Goal: Task Accomplishment & Management: Use online tool/utility

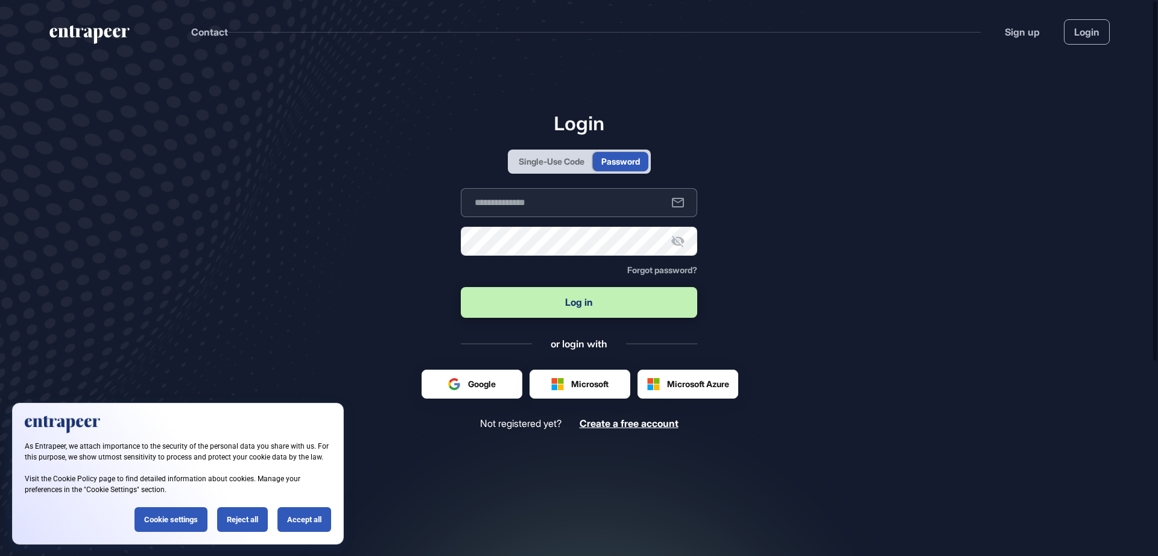
type input "**********"
click at [589, 308] on button "Log in" at bounding box center [579, 302] width 237 height 31
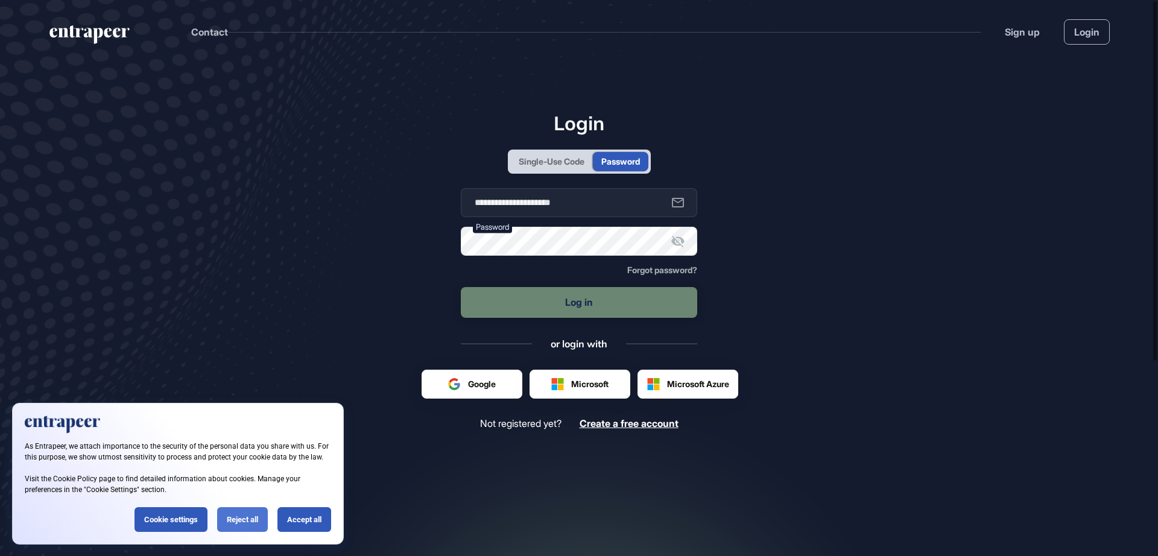
click at [250, 519] on div "Reject all" at bounding box center [242, 519] width 51 height 25
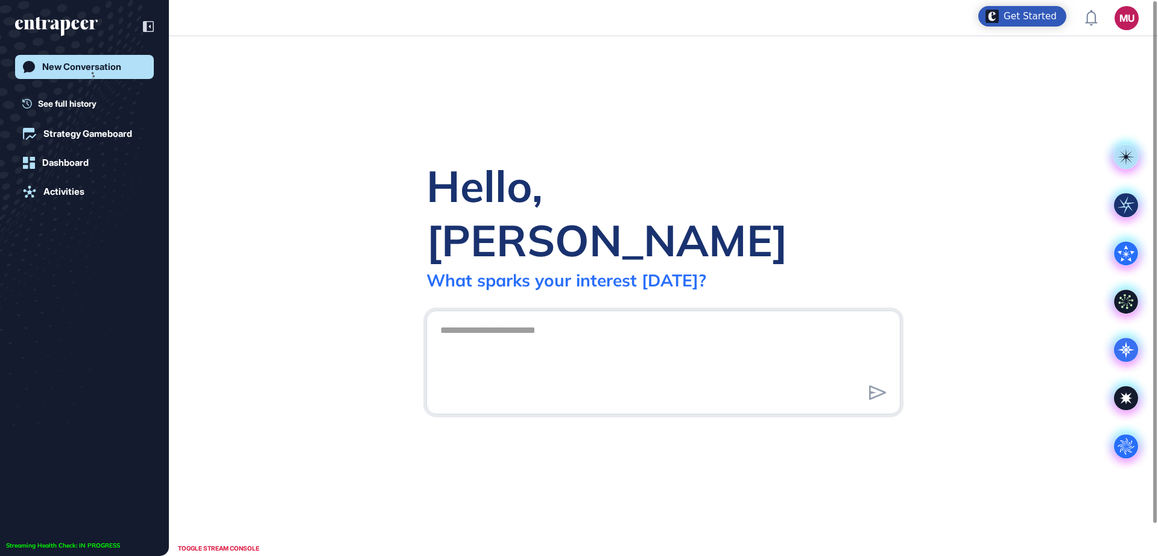
scroll to position [1, 1]
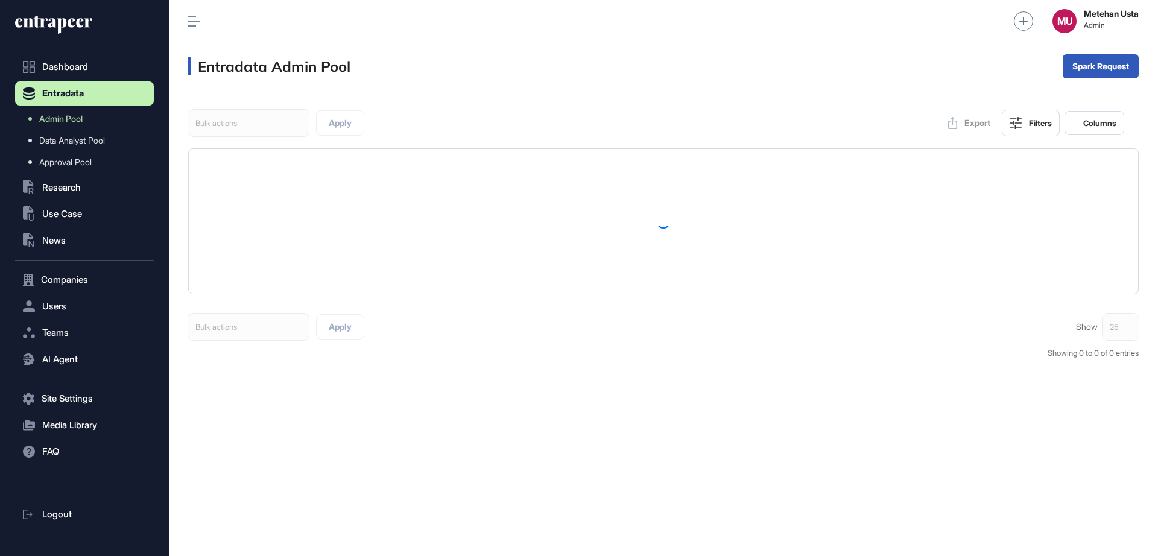
scroll to position [1, 1]
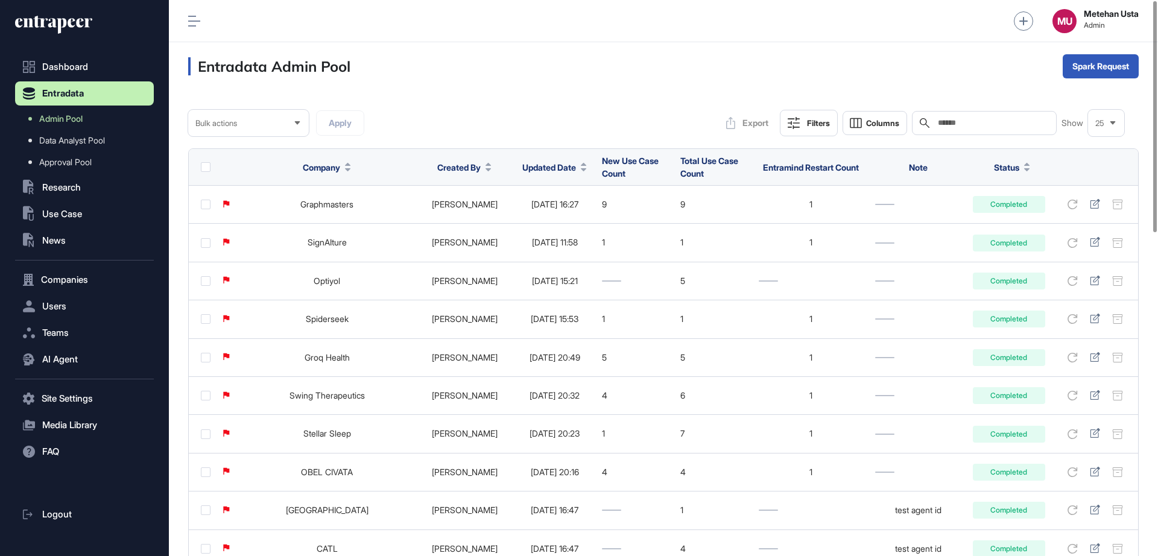
click at [544, 162] on span "Updated Date" at bounding box center [549, 167] width 54 height 13
click at [559, 220] on span "Sort Descending" at bounding box center [550, 218] width 48 height 10
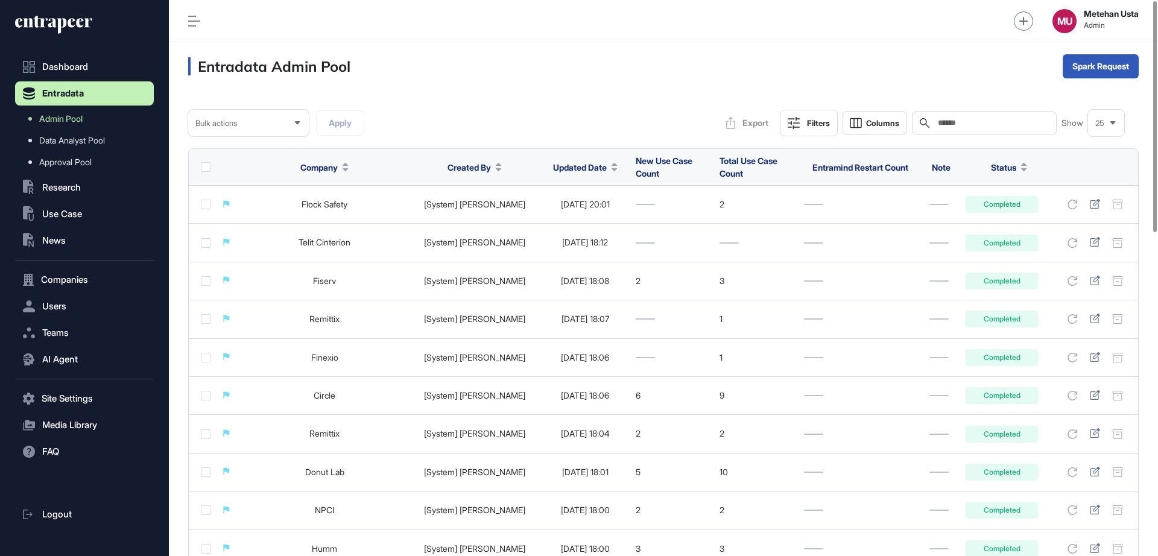
click at [557, 168] on span "Updated Date" at bounding box center [580, 167] width 54 height 13
click at [578, 220] on span "Sort Descending" at bounding box center [591, 218] width 48 height 10
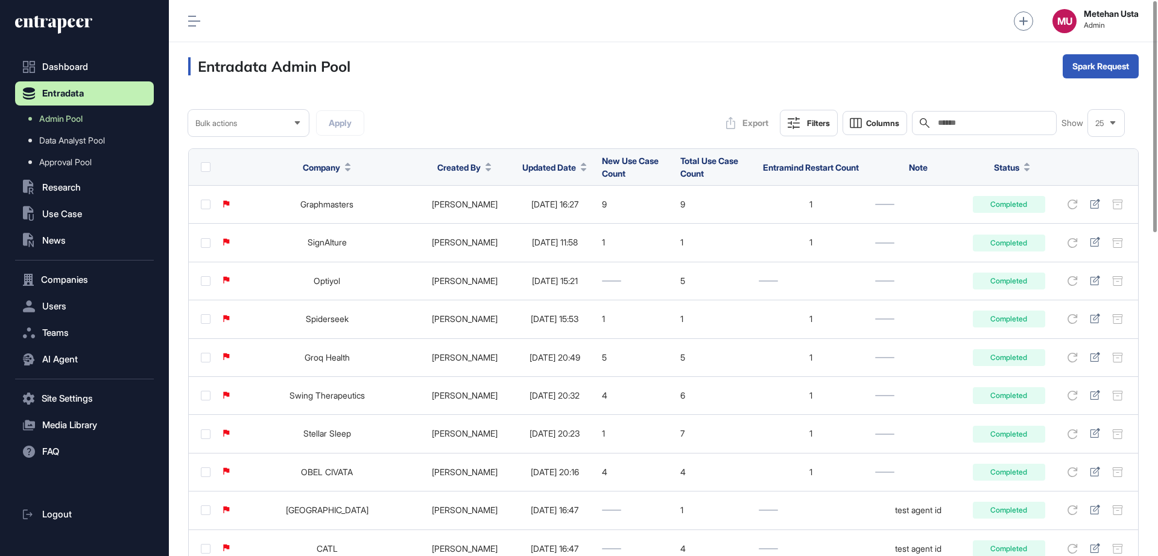
click at [534, 171] on span "Updated Date" at bounding box center [549, 167] width 54 height 13
click at [550, 217] on span "Sort Descending" at bounding box center [550, 218] width 48 height 10
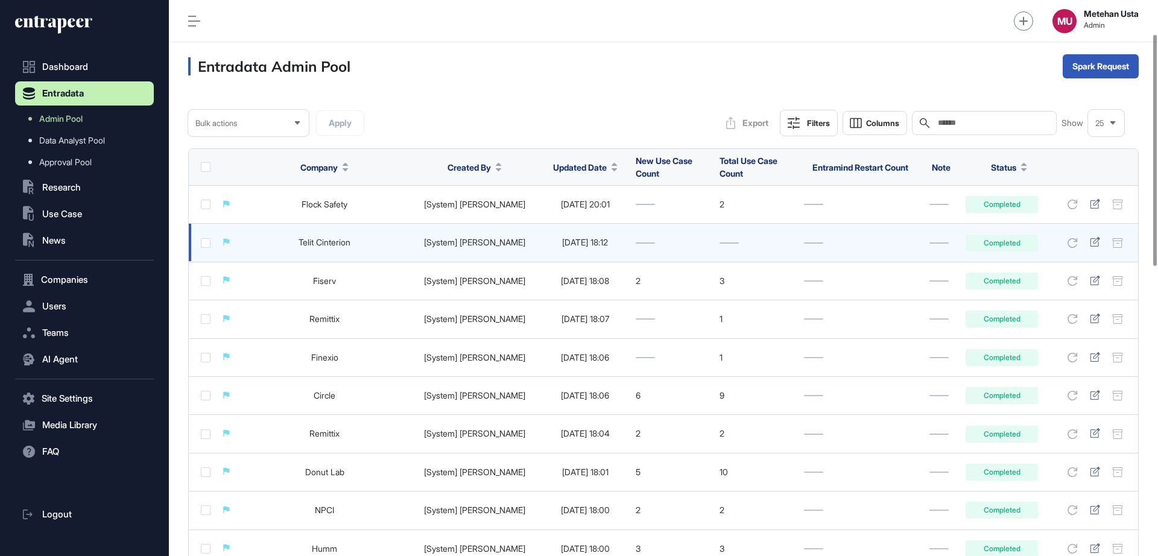
scroll to position [778, 0]
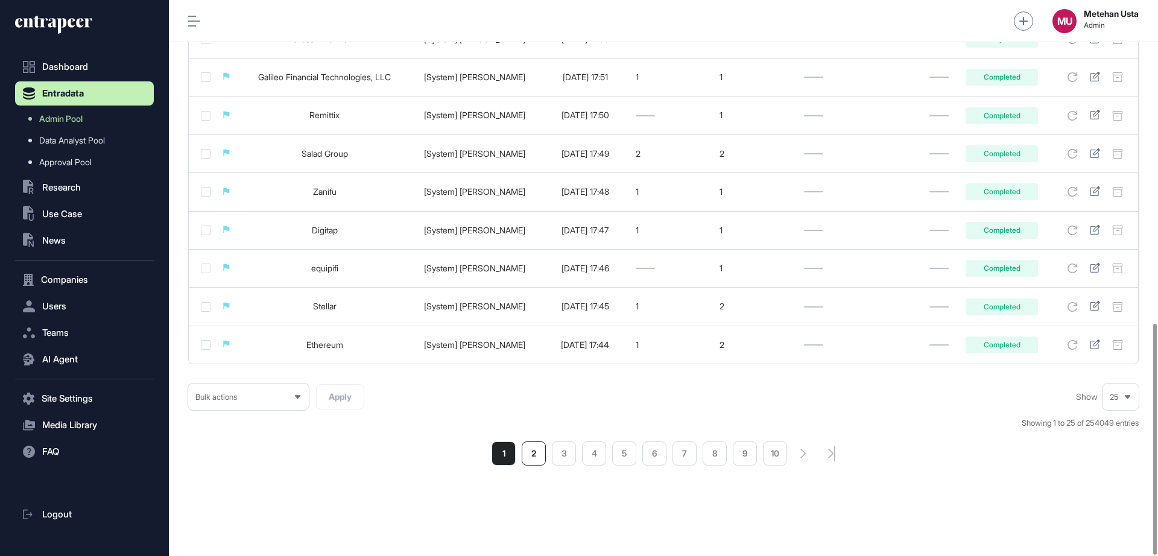
click at [532, 462] on li "2" at bounding box center [534, 454] width 24 height 24
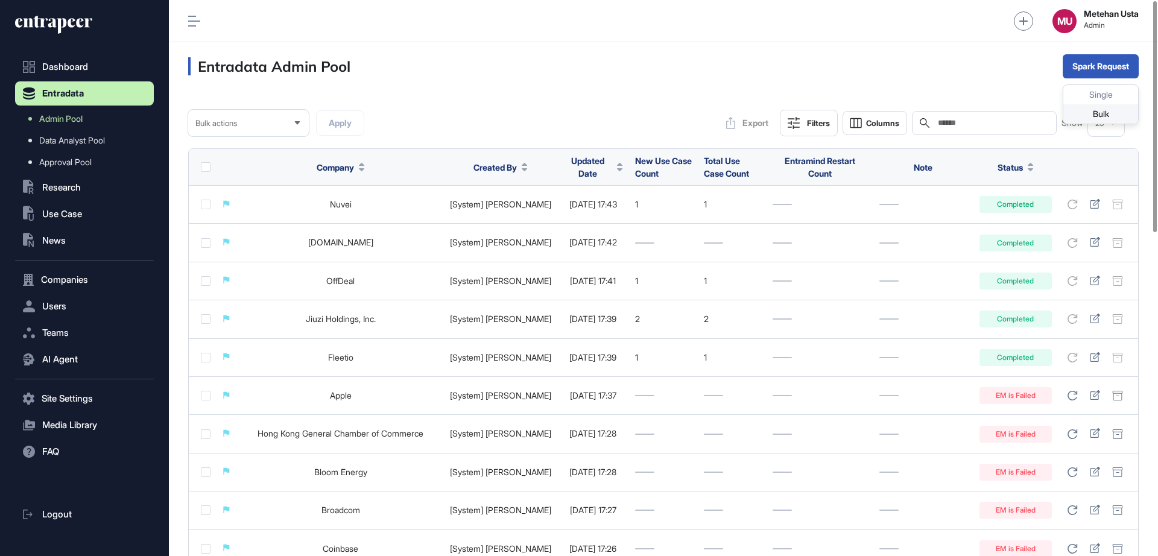
click at [1087, 113] on div "Bulk" at bounding box center [1101, 113] width 75 height 19
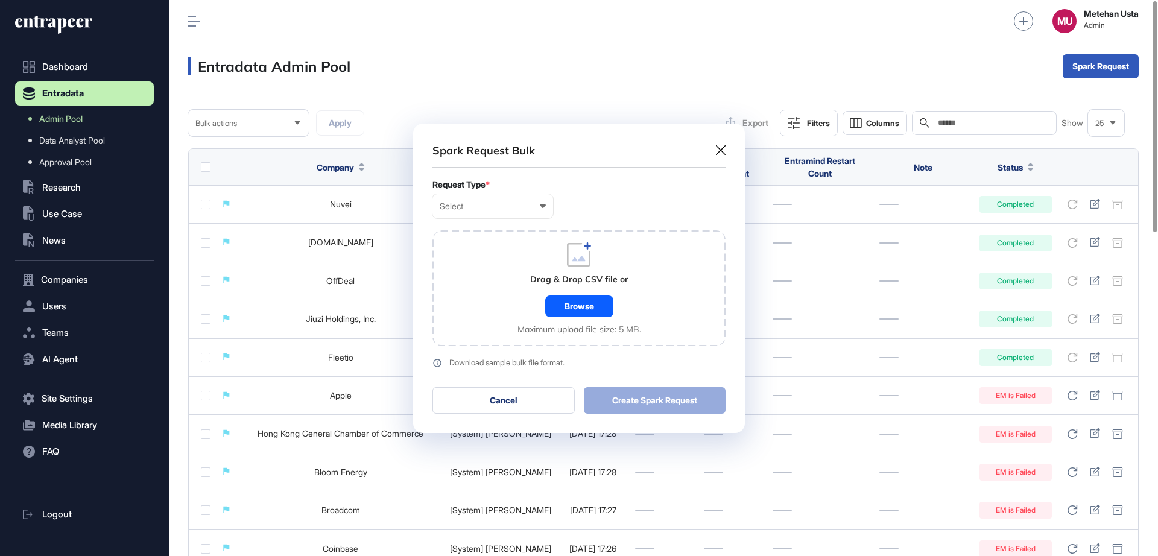
scroll to position [1, 5]
click at [466, 209] on div "Select" at bounding box center [493, 207] width 106 height 10
click at [0, 0] on div "Company" at bounding box center [0, 0] width 0 height 0
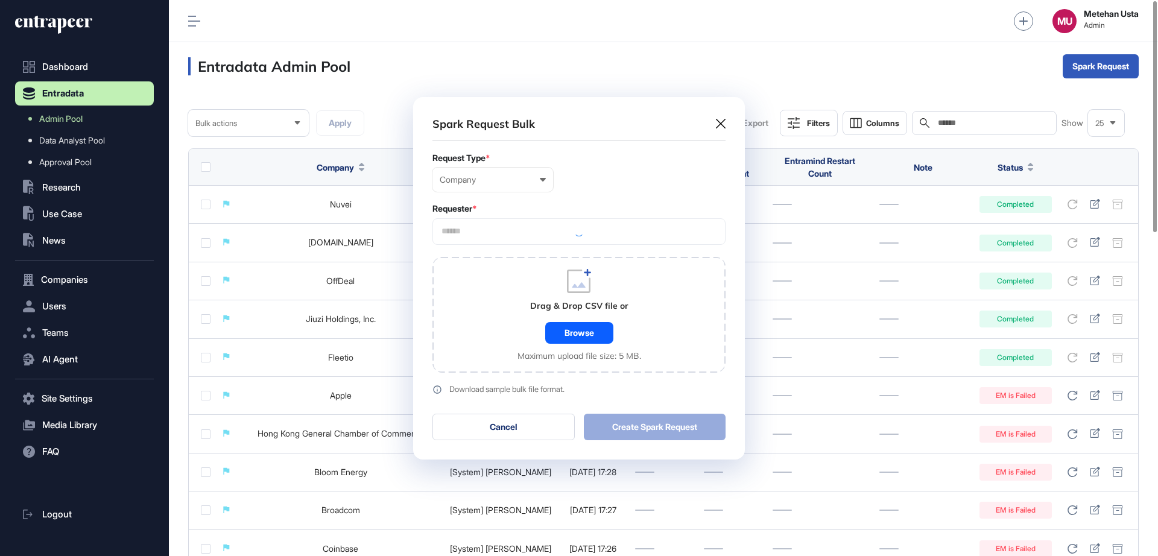
scroll to position [363, 332]
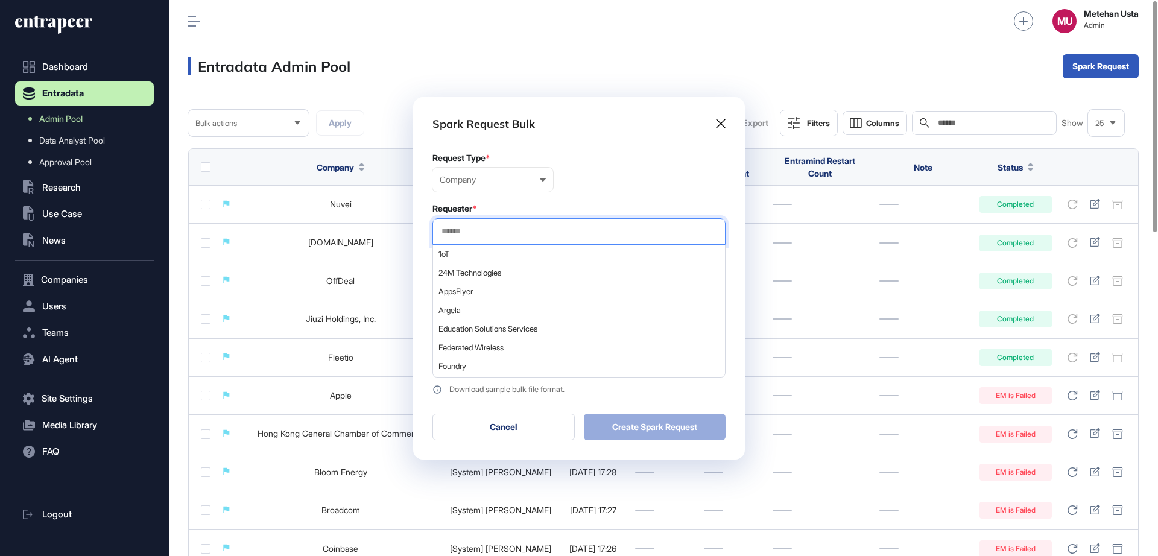
click at [509, 231] on input "text" at bounding box center [579, 231] width 278 height 10
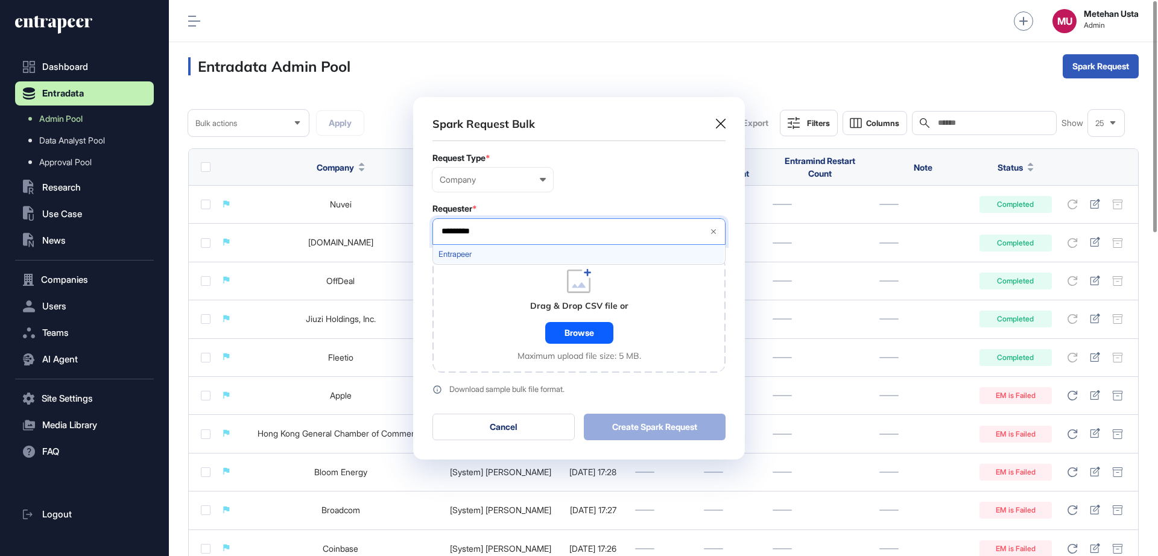
type input "*********"
click at [504, 253] on span "Entrapeer" at bounding box center [579, 254] width 280 height 9
click at [600, 205] on div "Requester *" at bounding box center [579, 209] width 293 height 10
click at [588, 326] on div "Browse" at bounding box center [579, 333] width 68 height 22
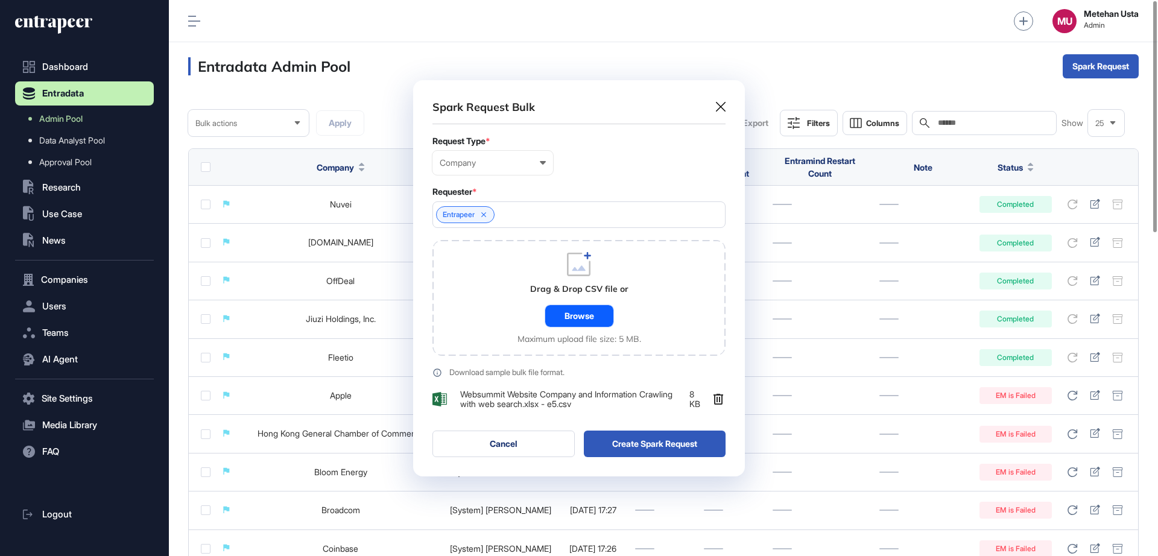
scroll to position [396, 332]
click at [644, 446] on button "Create Spark Request" at bounding box center [655, 444] width 142 height 27
